Goal: Transaction & Acquisition: Purchase product/service

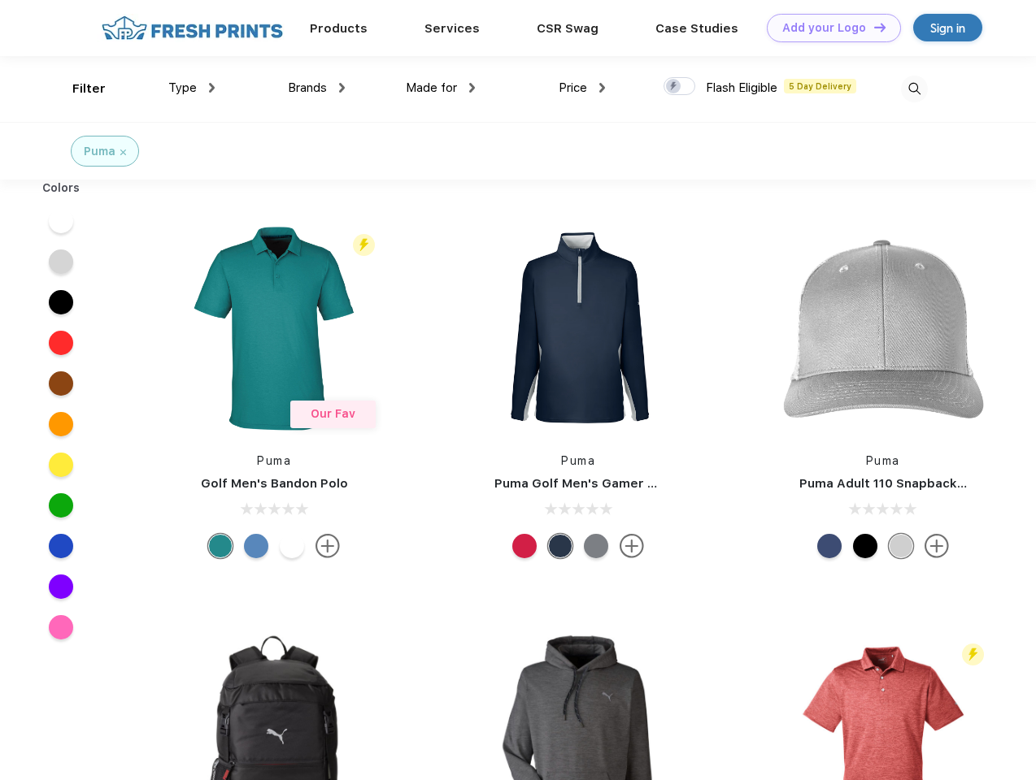
click at [827, 28] on link "Add your Logo Design Tool" at bounding box center [834, 28] width 134 height 28
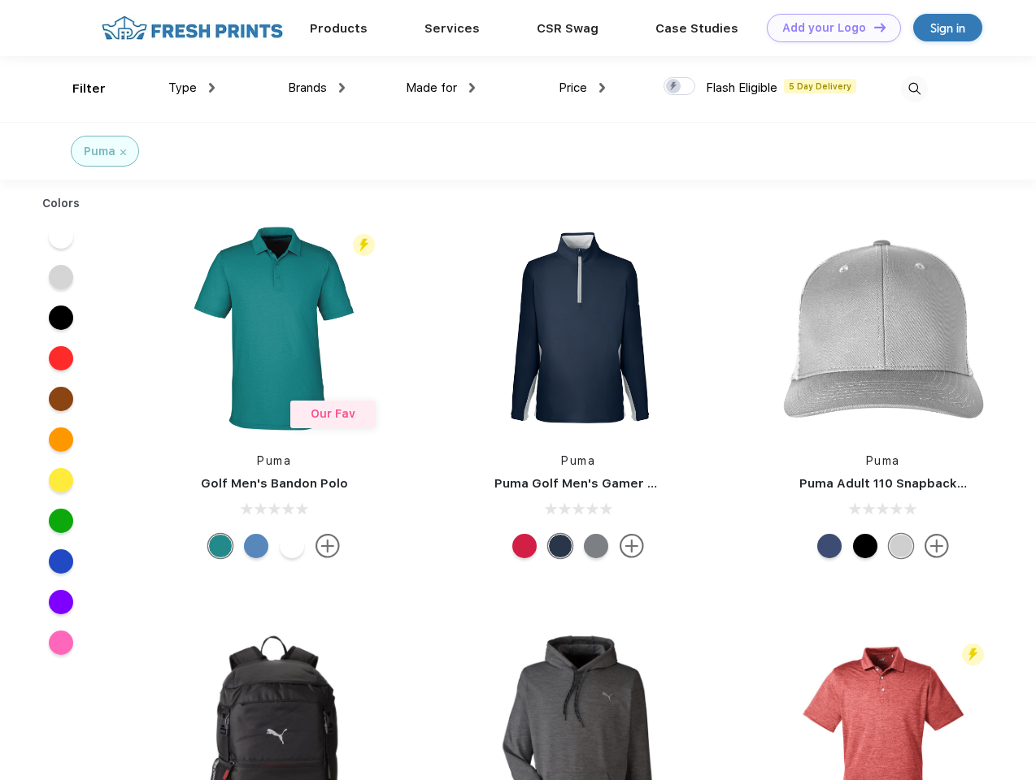
click at [0, 0] on div "Design Tool" at bounding box center [0, 0] width 0 height 0
click at [872, 27] on link "Add your Logo Design Tool" at bounding box center [834, 28] width 134 height 28
click at [78, 89] on div "Filter" at bounding box center [88, 89] width 33 height 19
click at [192, 88] on span "Type" at bounding box center [182, 87] width 28 height 15
click at [316, 88] on span "Brands" at bounding box center [307, 87] width 39 height 15
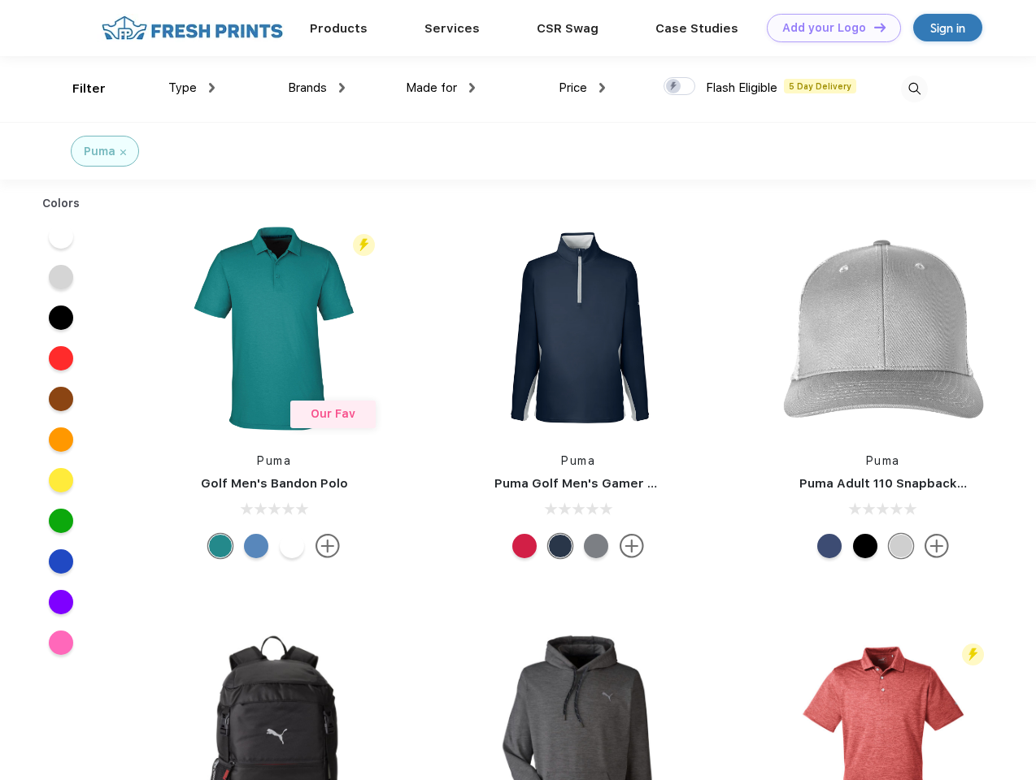
click at [441, 88] on span "Made for" at bounding box center [431, 87] width 51 height 15
click at [582, 88] on span "Price" at bounding box center [572, 87] width 28 height 15
click at [680, 87] on div at bounding box center [679, 86] width 32 height 18
click at [674, 87] on input "checkbox" at bounding box center [668, 81] width 11 height 11
click at [914, 89] on img at bounding box center [914, 89] width 27 height 27
